Goal: Information Seeking & Learning: Check status

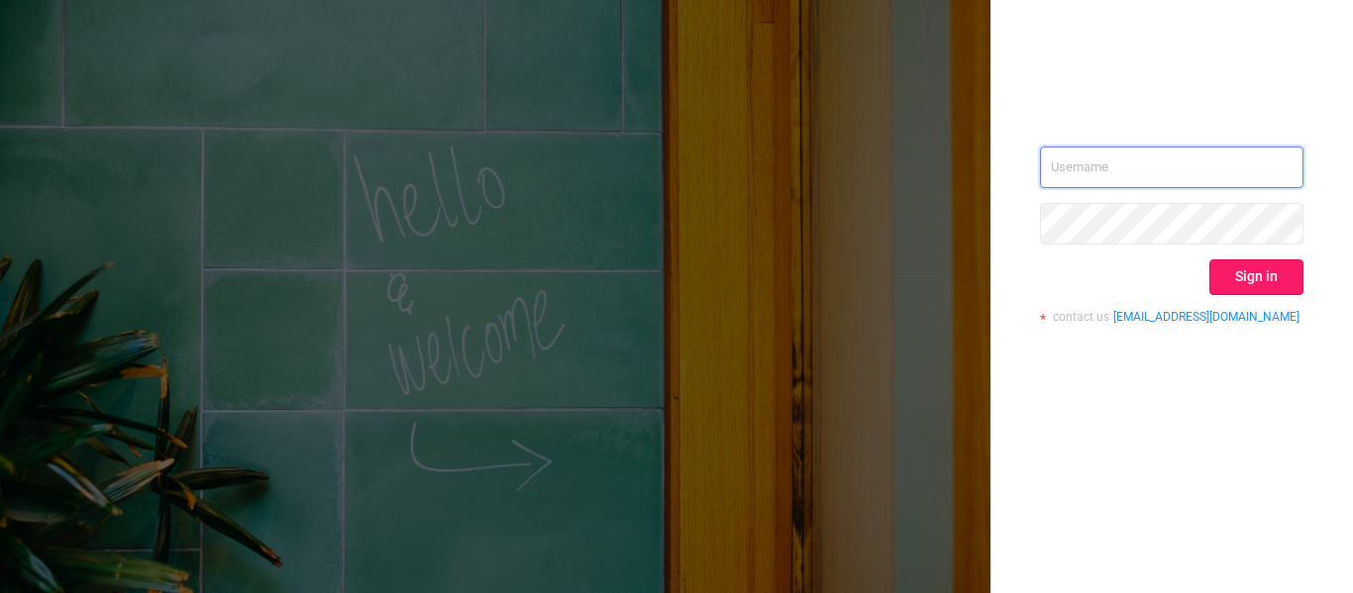
type input "[EMAIL_ADDRESS][DOMAIN_NAME]"
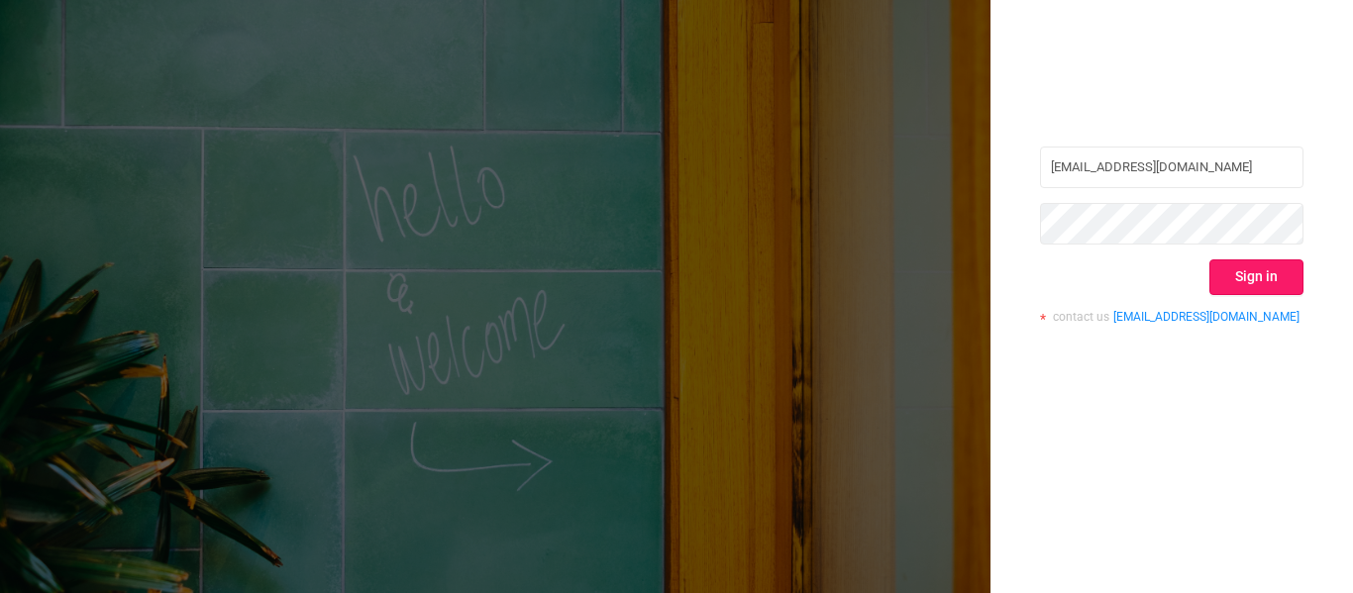
click at [1253, 277] on button "Sign in" at bounding box center [1257, 278] width 94 height 36
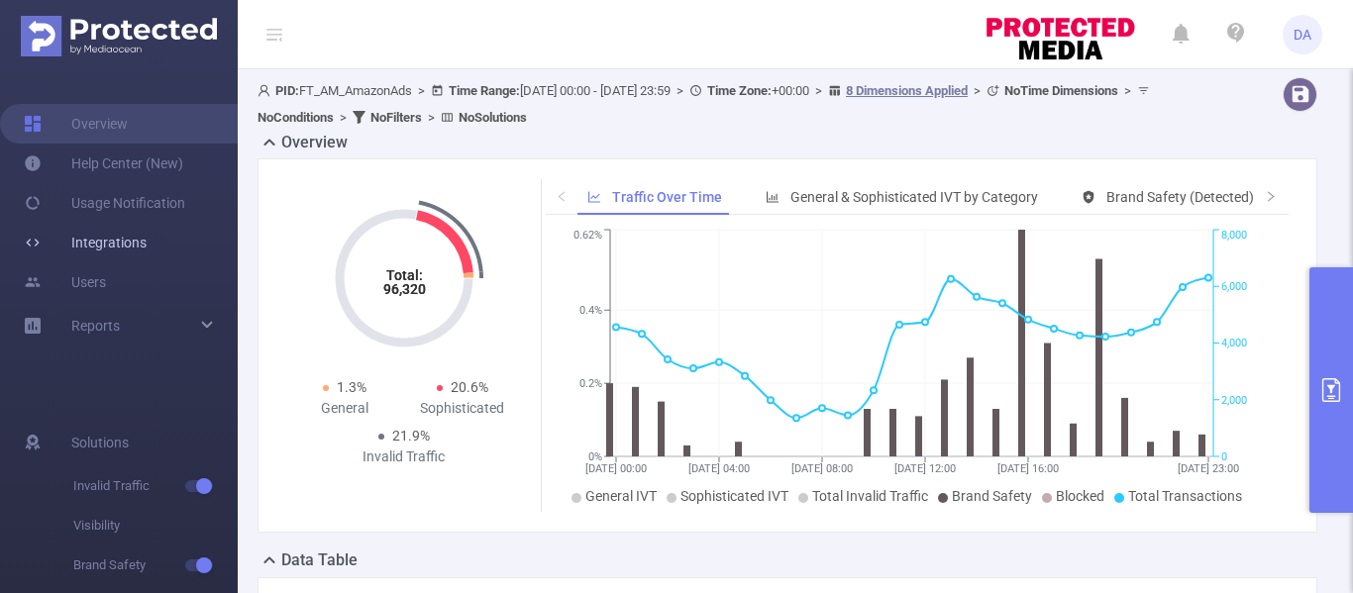
click at [106, 244] on link "Integrations" at bounding box center [85, 243] width 123 height 40
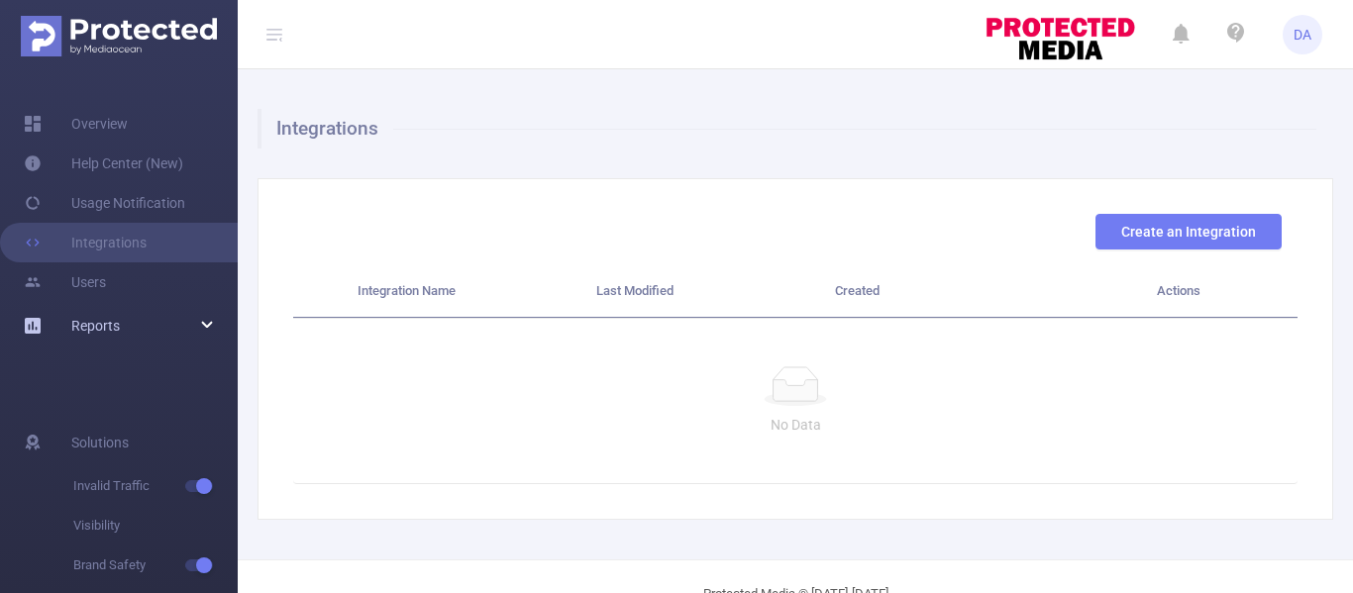
click at [93, 320] on span "Reports" at bounding box center [95, 326] width 49 height 16
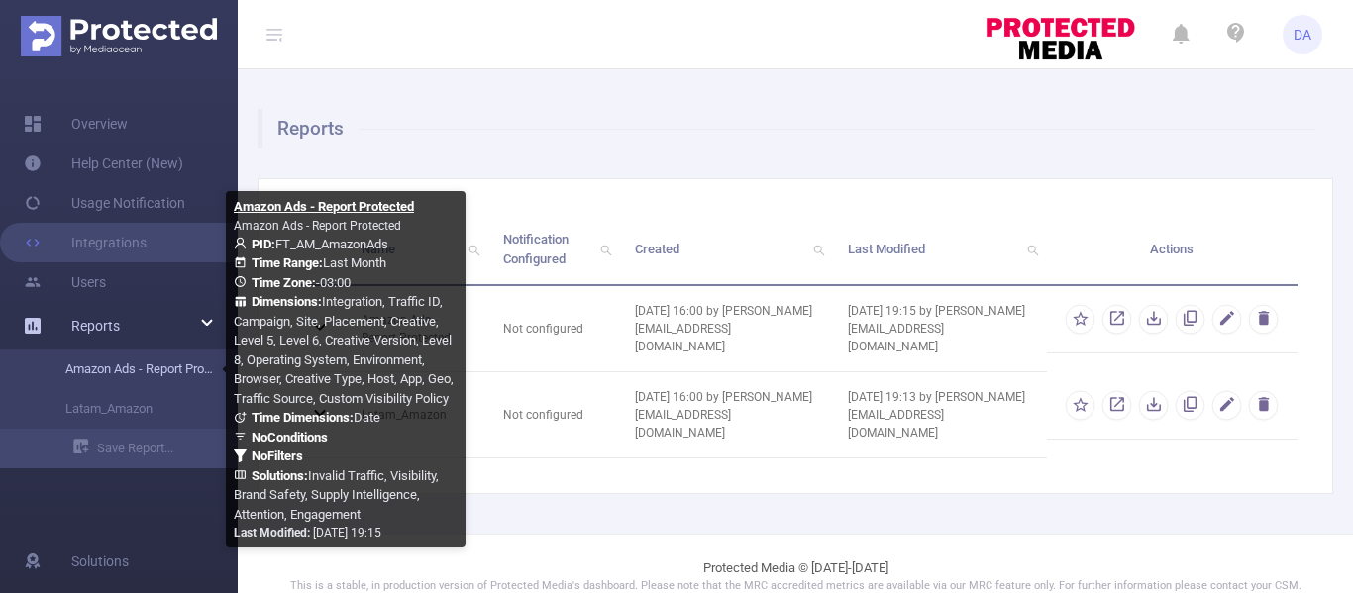
click at [86, 364] on link "Amazon Ads - Report Protected" at bounding box center [127, 370] width 174 height 40
